Goal: Navigation & Orientation: Understand site structure

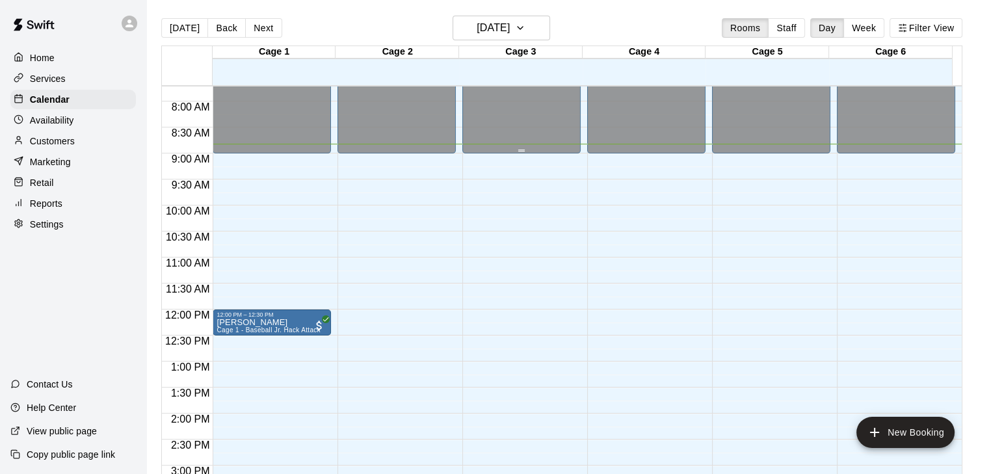
scroll to position [377, 0]
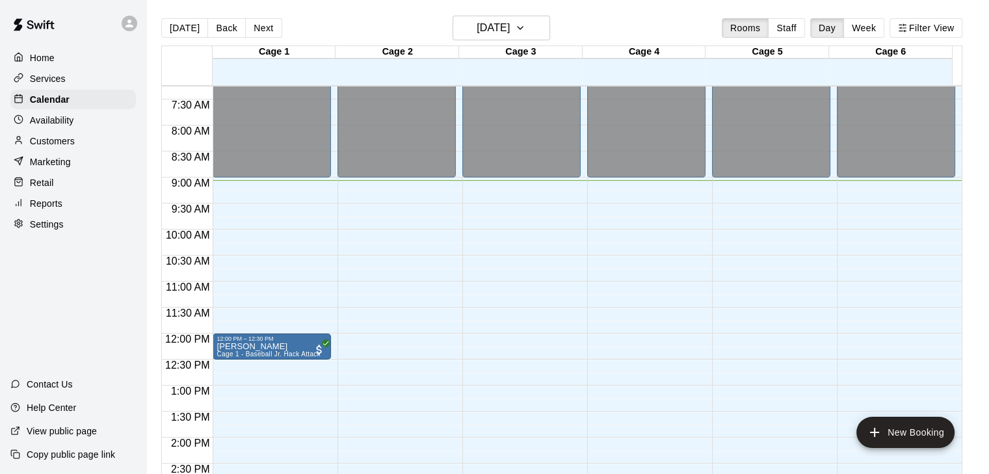
click at [55, 148] on p "Customers" at bounding box center [52, 141] width 45 height 13
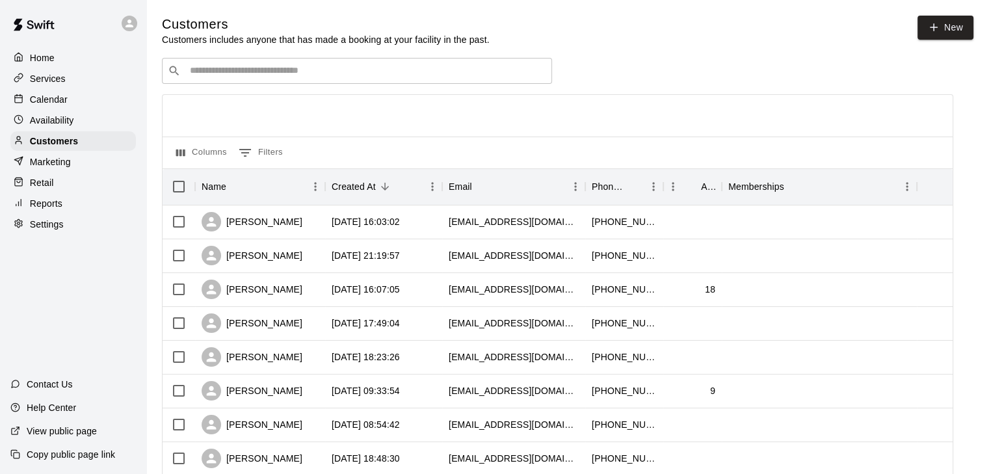
click at [41, 79] on p "Services" at bounding box center [48, 78] width 36 height 13
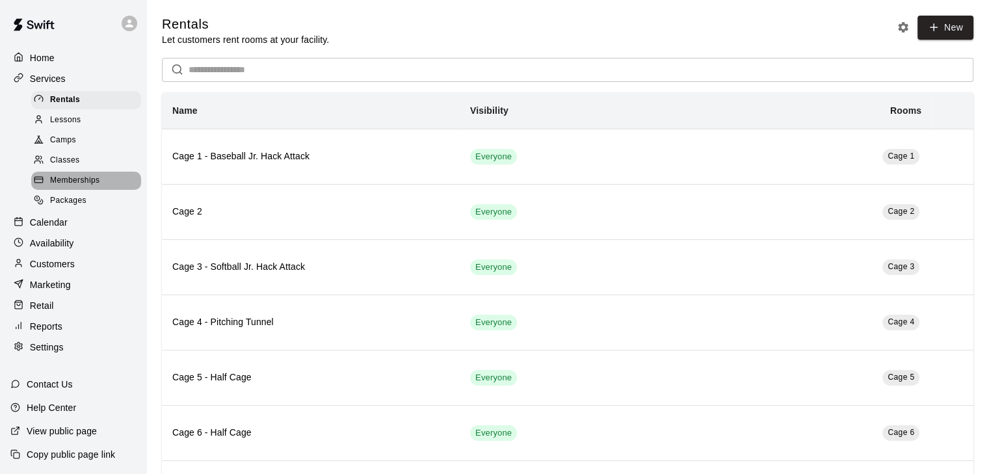
click at [77, 187] on span "Memberships" at bounding box center [74, 180] width 49 height 13
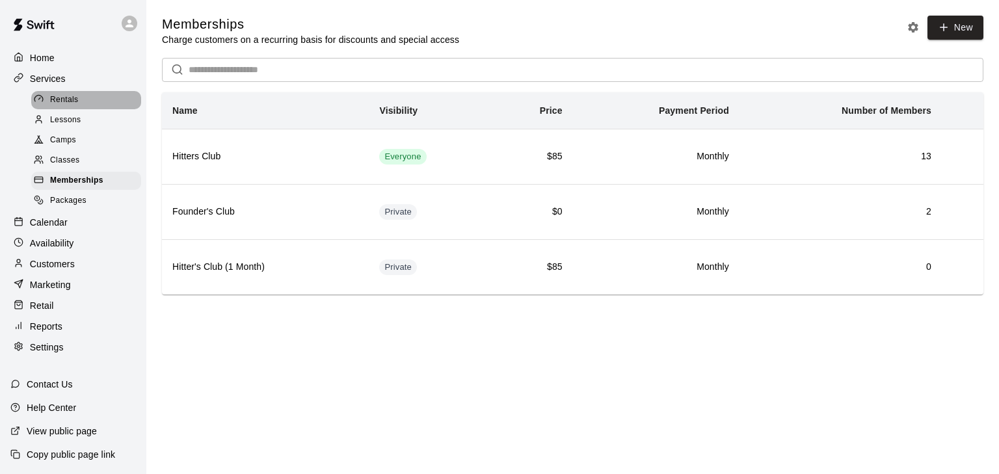
click at [42, 93] on div "Rentals" at bounding box center [86, 100] width 110 height 18
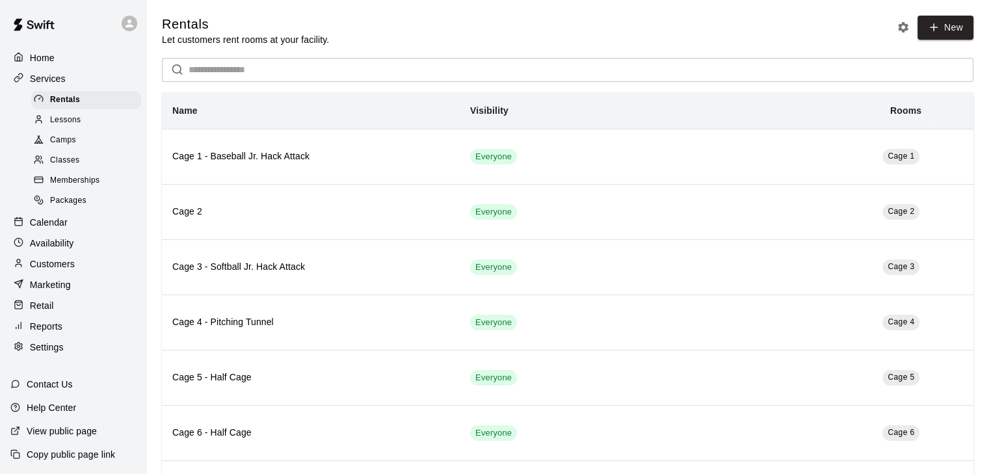
click at [36, 73] on p "Services" at bounding box center [48, 78] width 36 height 13
click at [52, 221] on div "Calendar" at bounding box center [72, 223] width 125 height 20
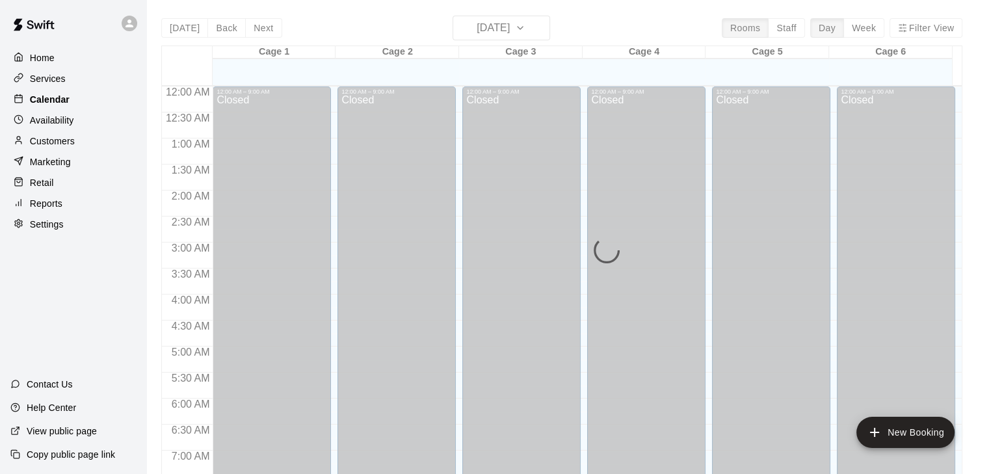
scroll to position [471, 0]
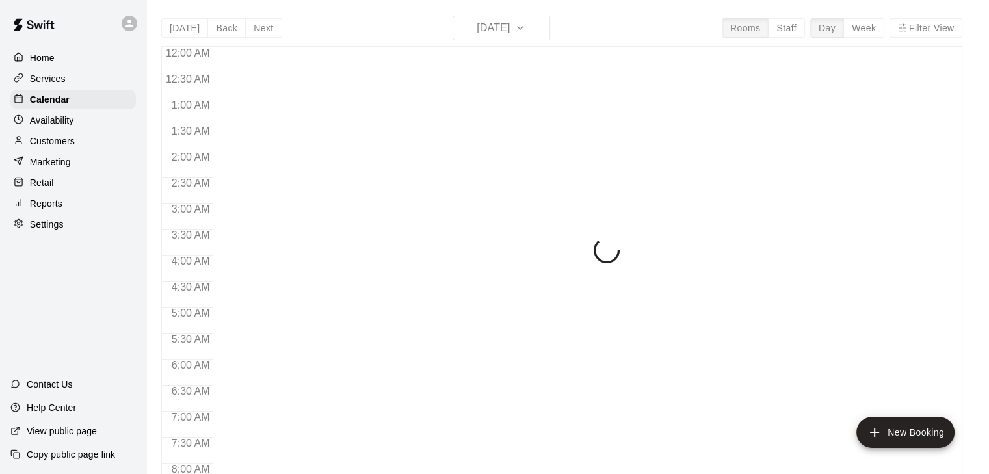
scroll to position [482, 0]
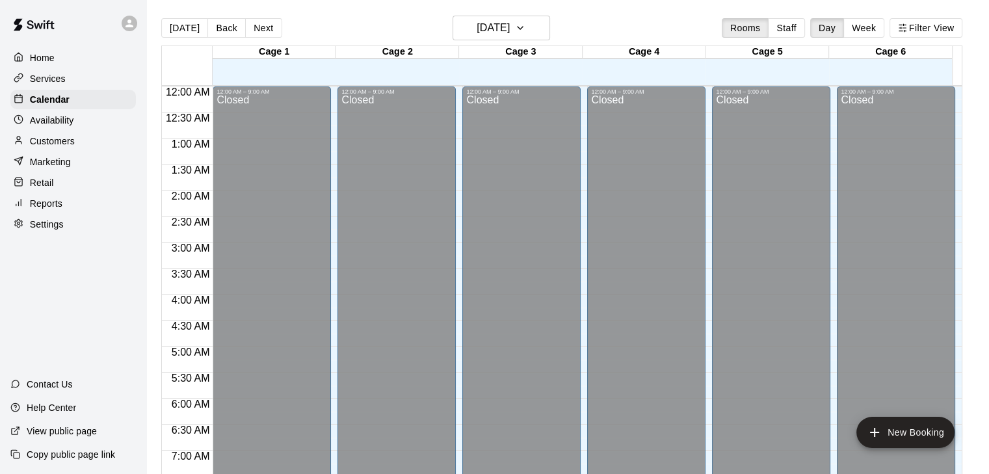
scroll to position [482, 0]
